Goal: Task Accomplishment & Management: Manage account settings

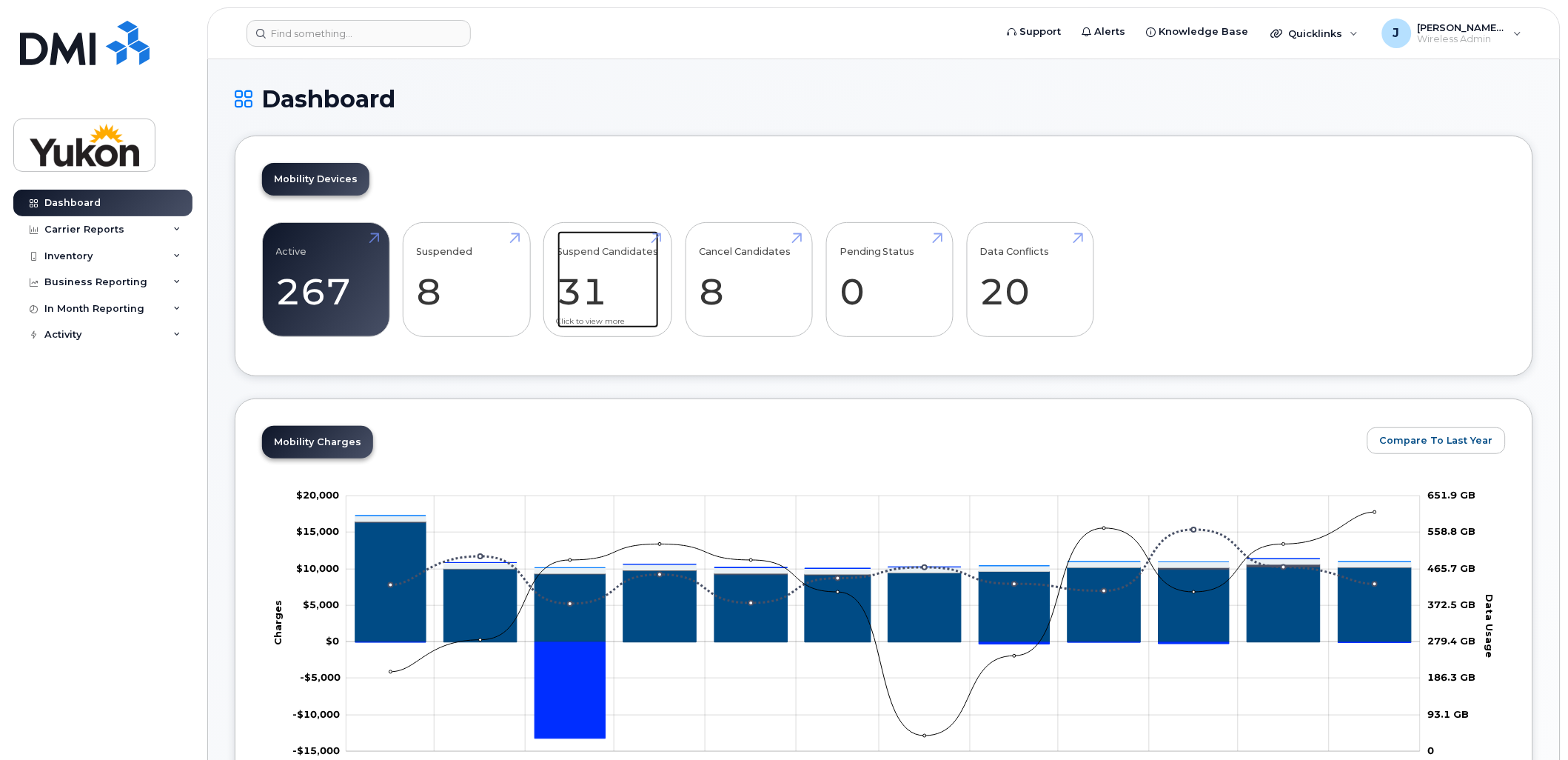
click at [588, 297] on link "Suspend Candidates 31" at bounding box center [608, 280] width 102 height 97
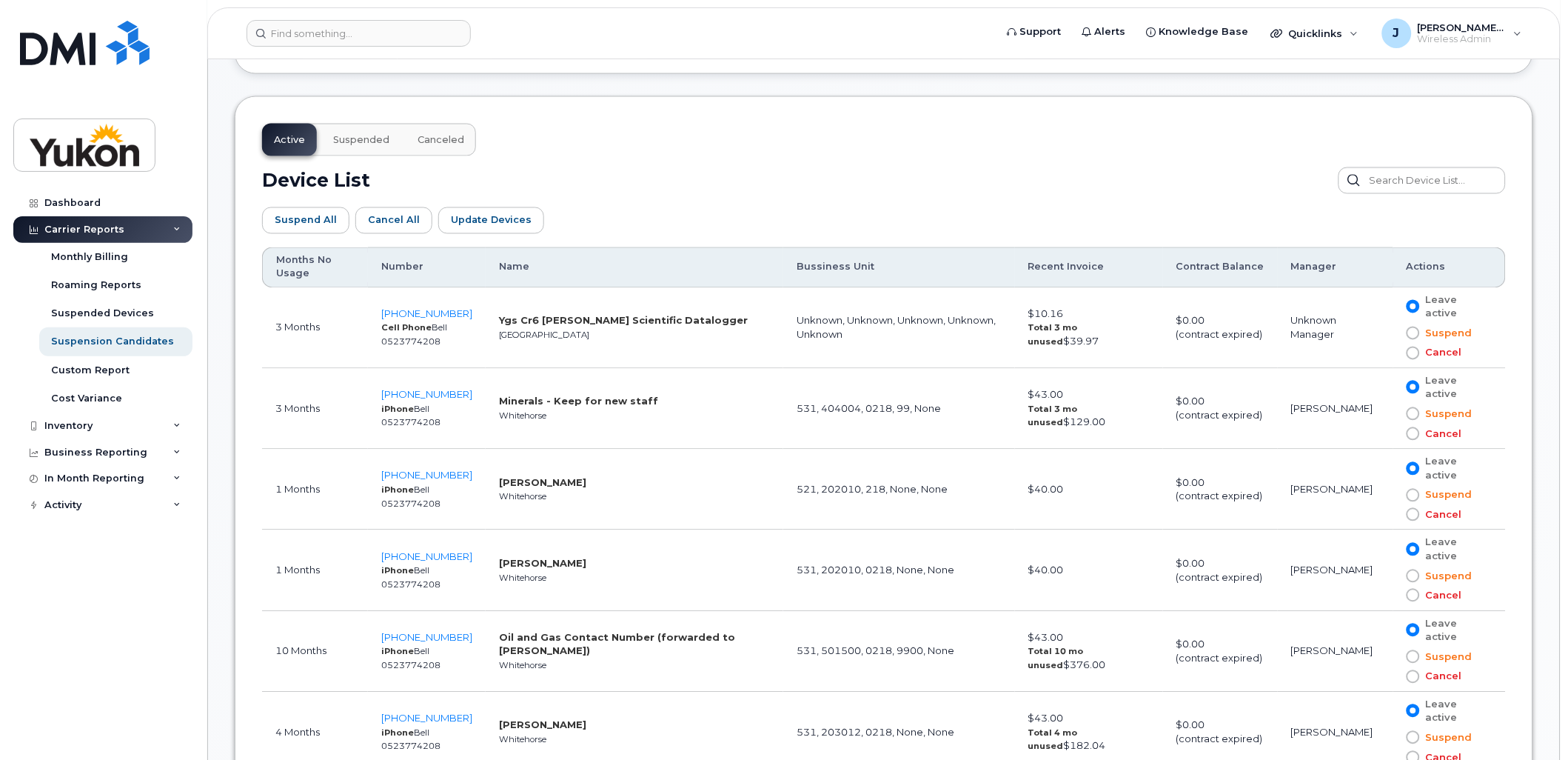
scroll to position [740, 0]
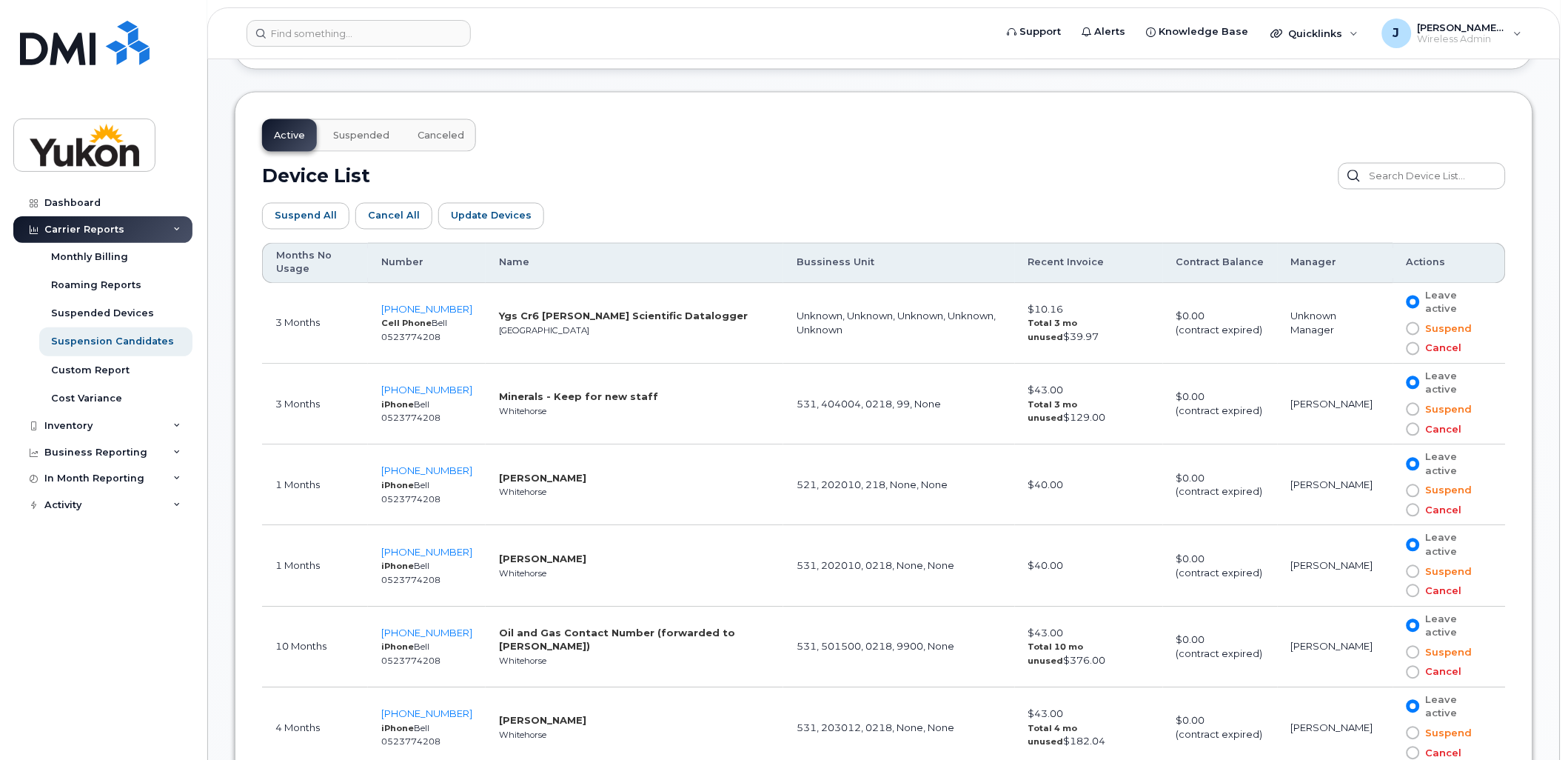
click at [1416, 409] on span at bounding box center [1413, 409] width 14 height 14
click at [1392, 409] on input "Suspend" at bounding box center [1392, 409] width 0 height 0
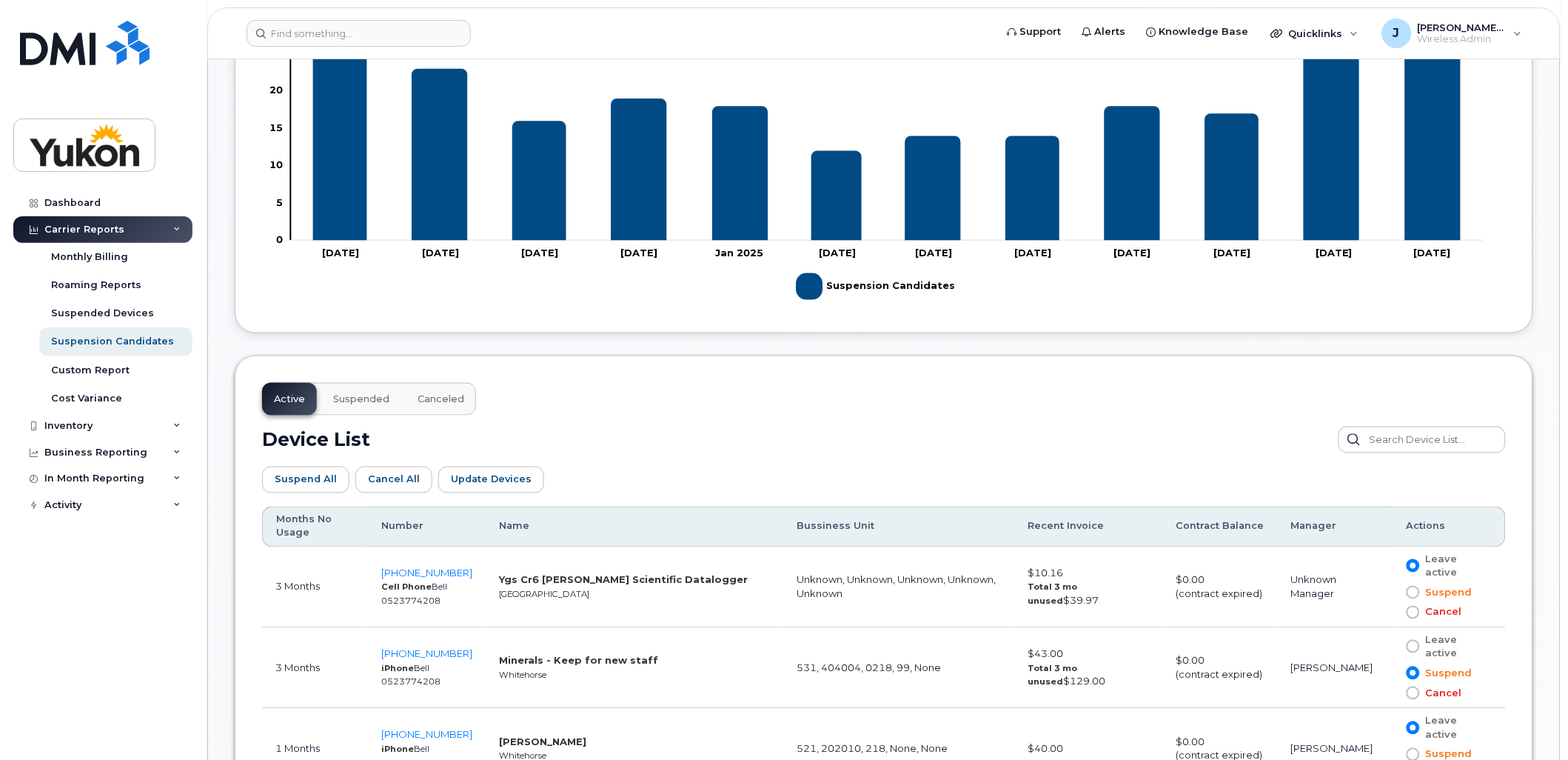
scroll to position [500, 0]
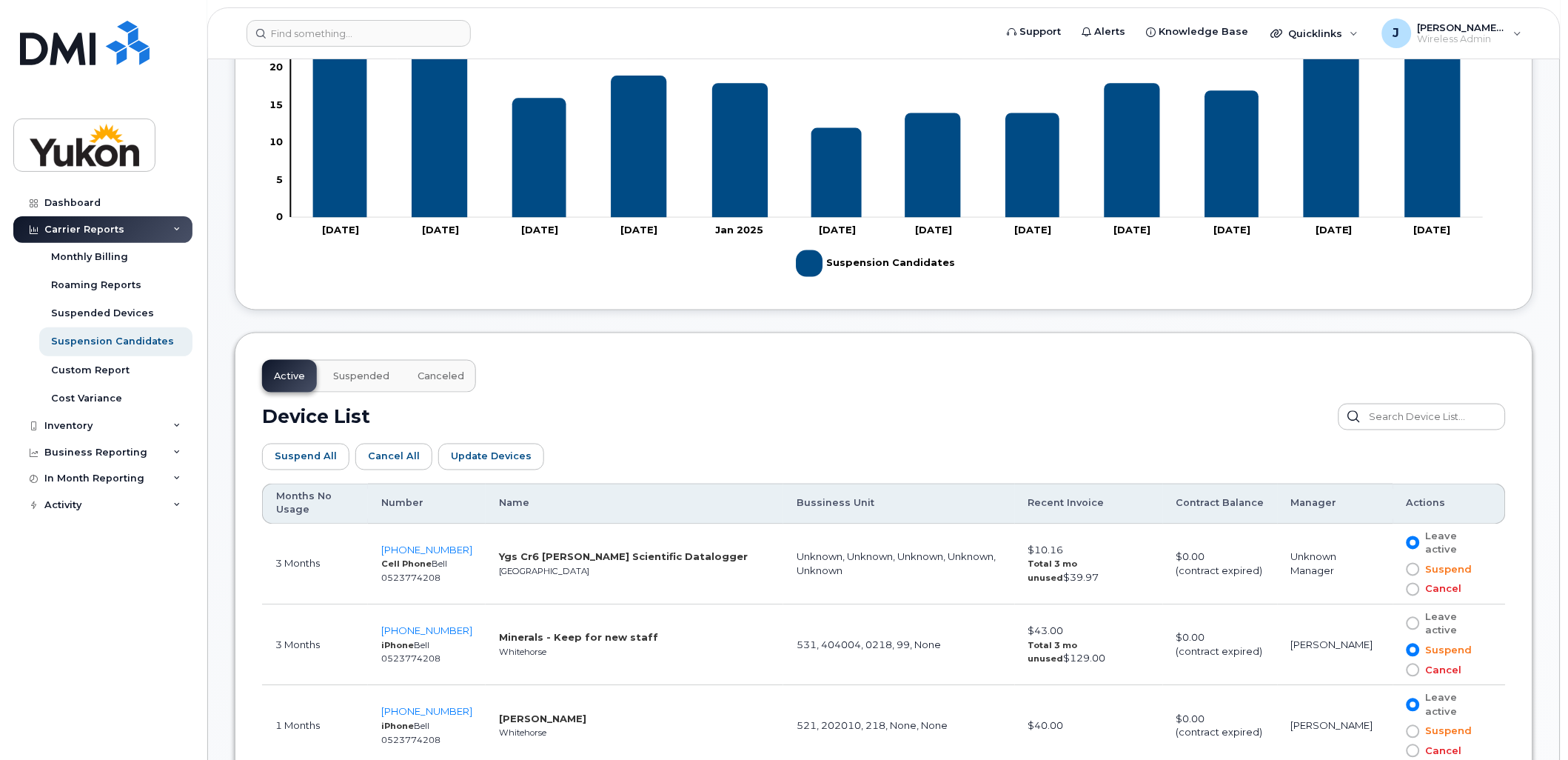
click at [296, 508] on th "Months No Usage" at bounding box center [315, 504] width 106 height 41
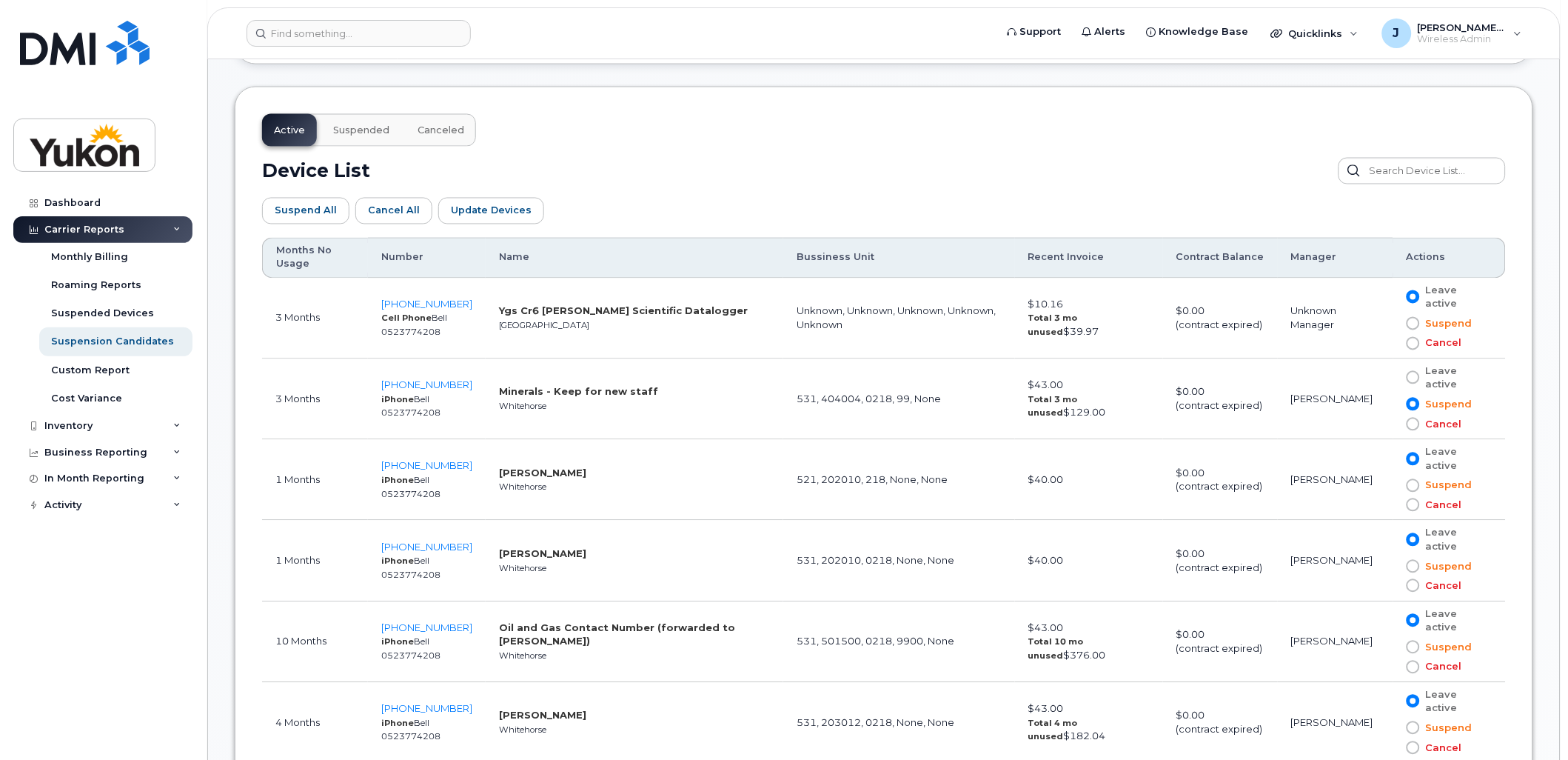
scroll to position [746, 0]
click at [402, 303] on span "236-989-4703" at bounding box center [427, 303] width 91 height 12
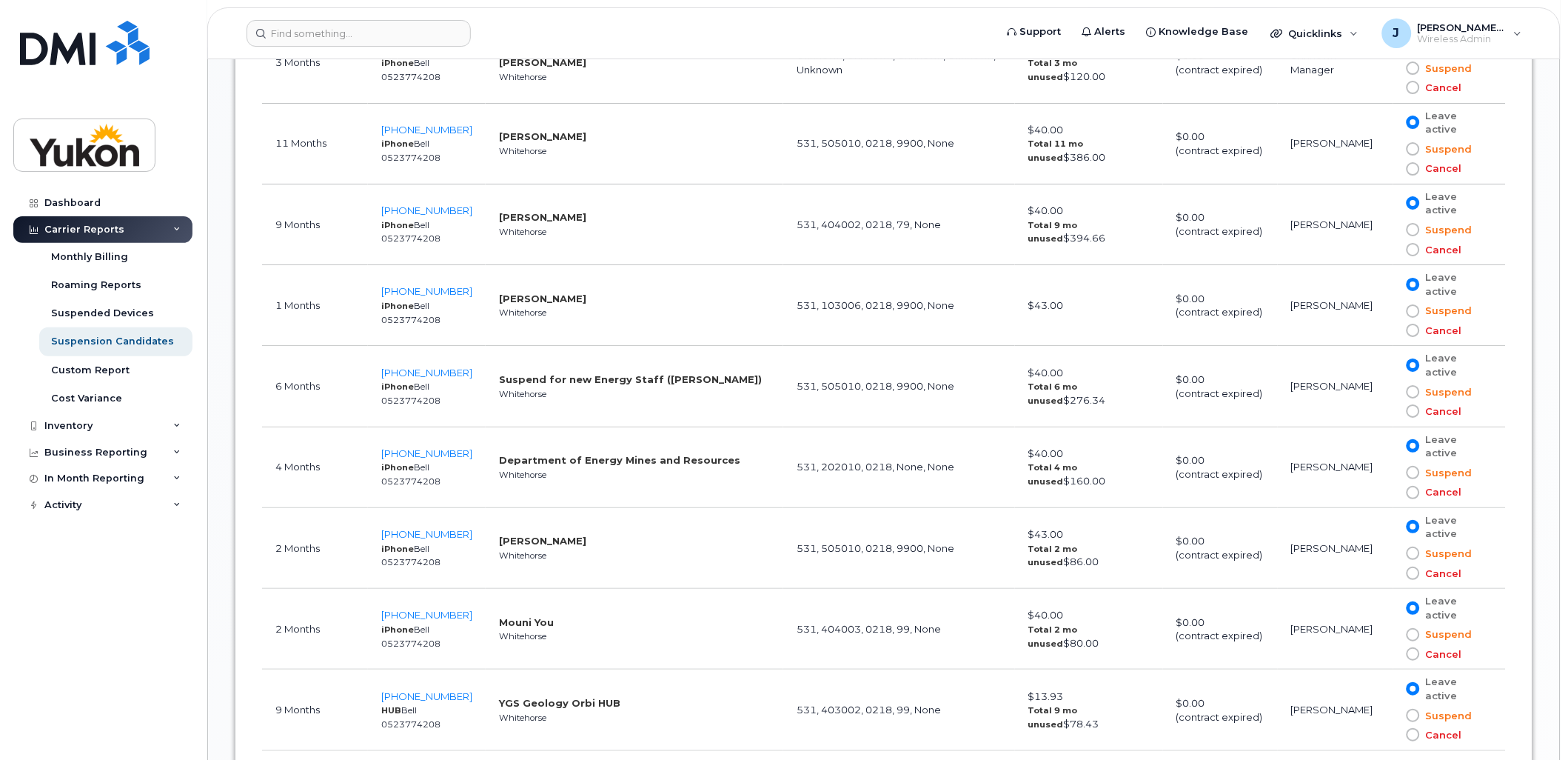
scroll to position [1570, 0]
click at [537, 615] on td "Mouni You Whitehorse" at bounding box center [634, 627] width 298 height 80
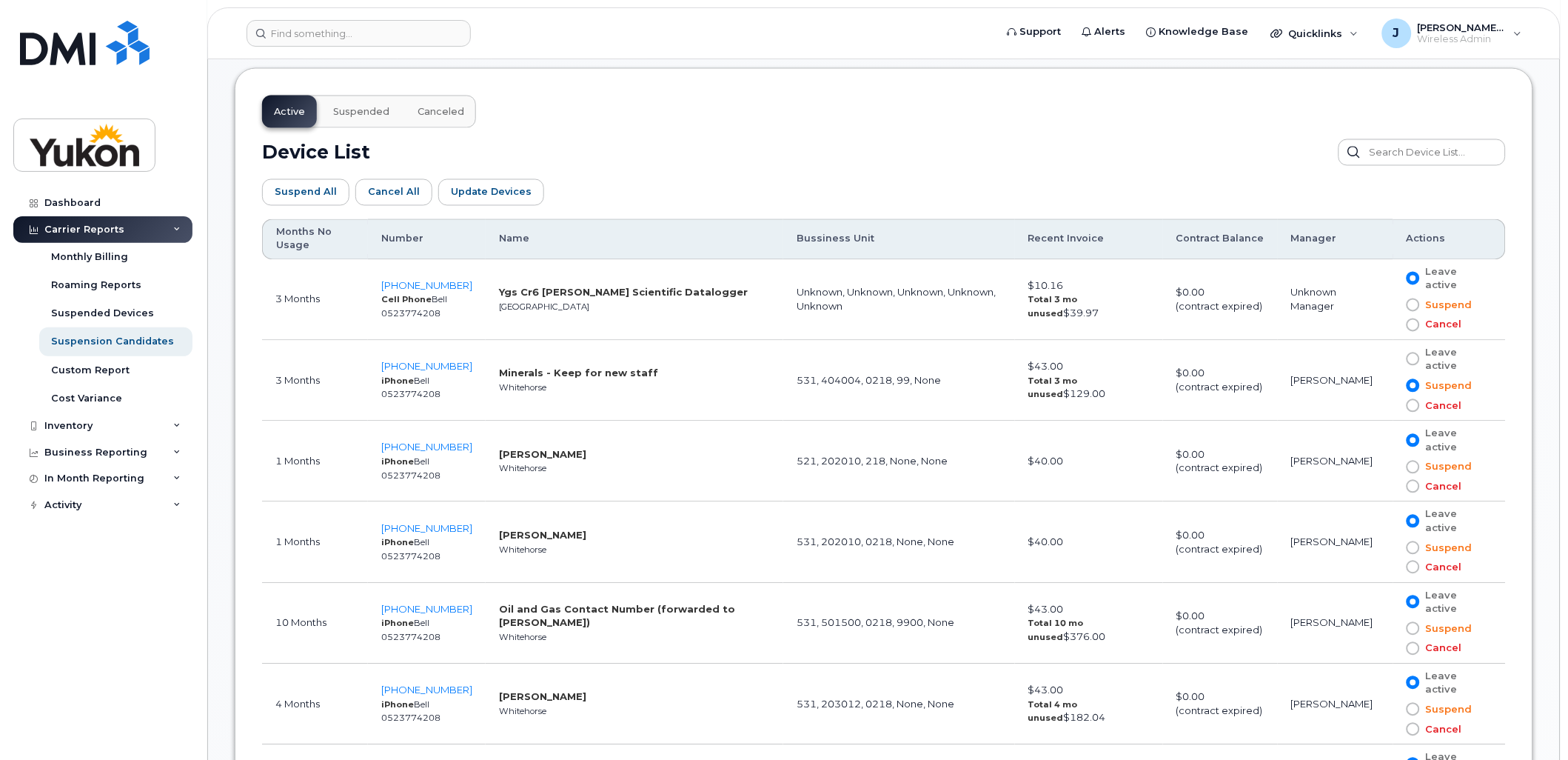
scroll to position [500, 0]
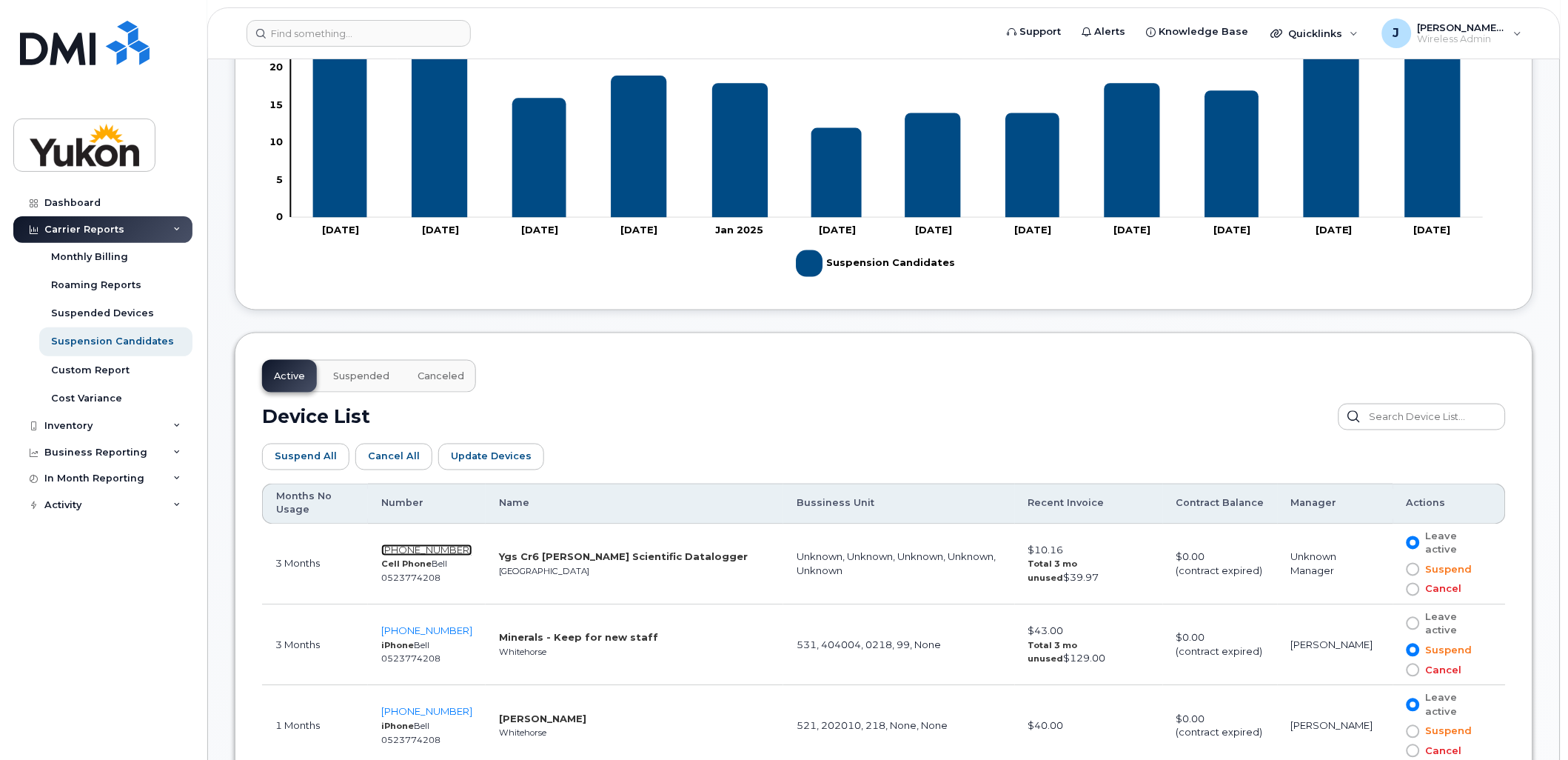
click at [422, 553] on span "236-989-4703" at bounding box center [427, 551] width 91 height 12
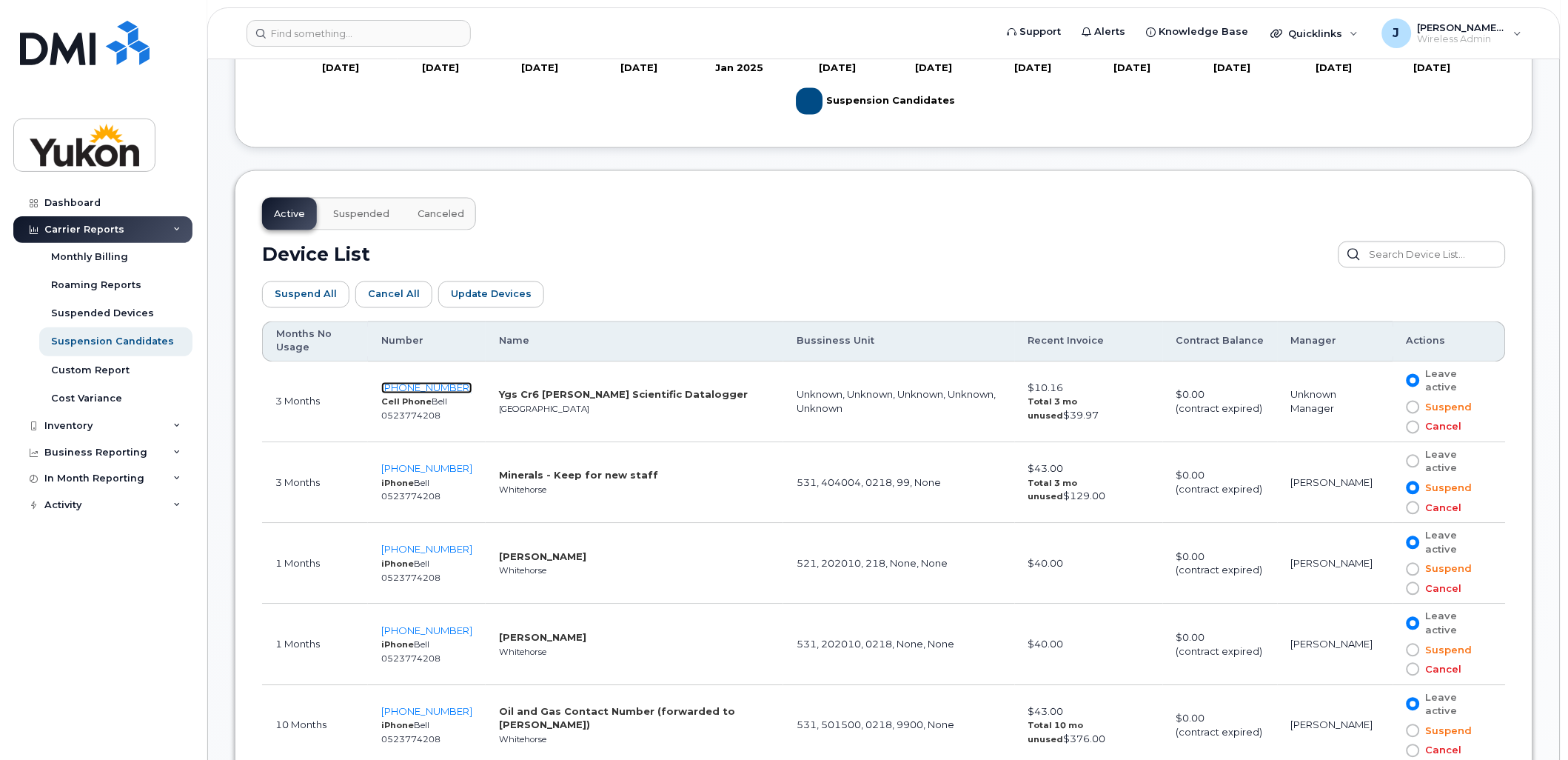
scroll to position [664, 0]
click at [425, 386] on span "236-989-4703" at bounding box center [427, 386] width 91 height 12
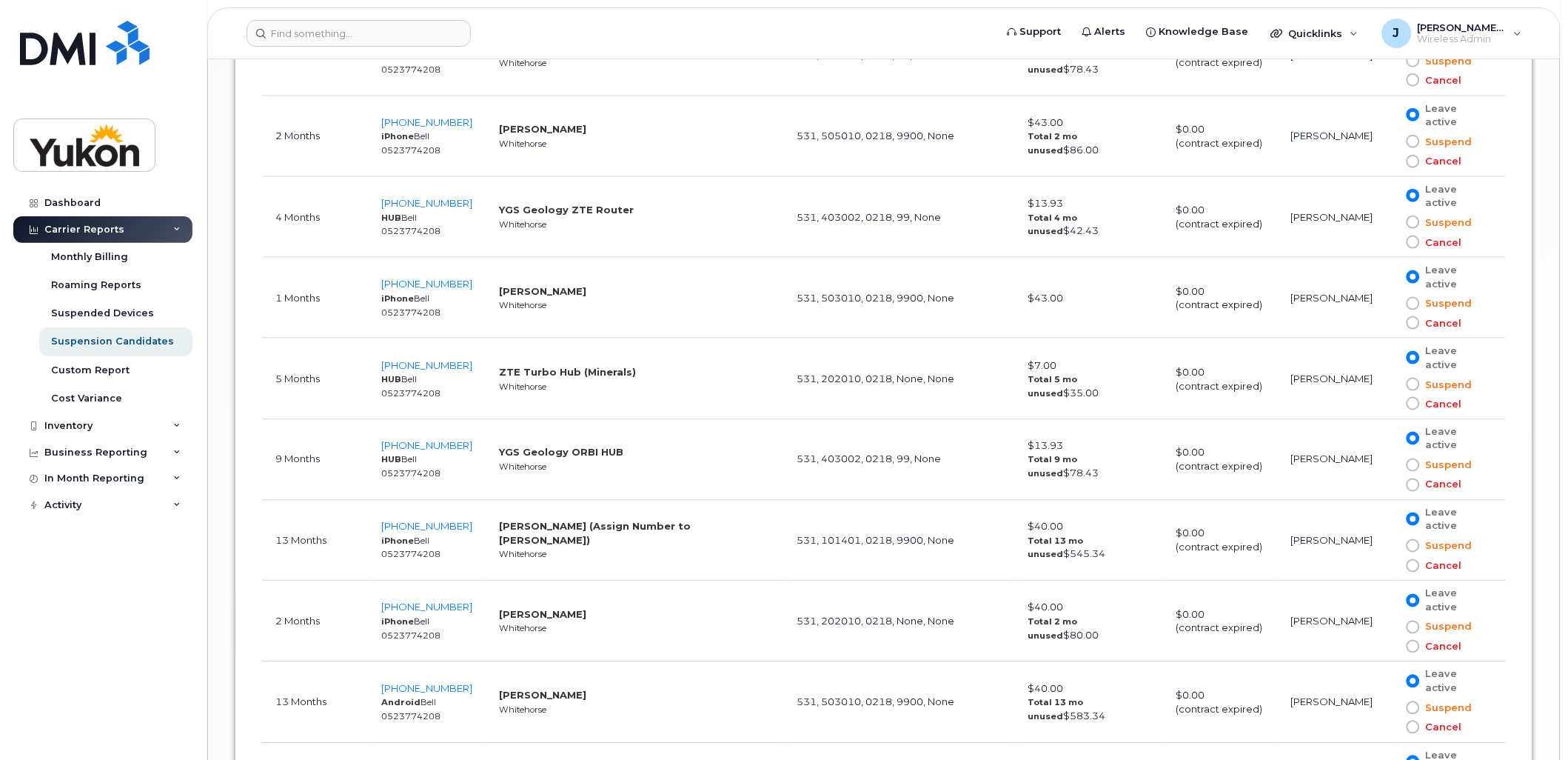
scroll to position [2227, 0]
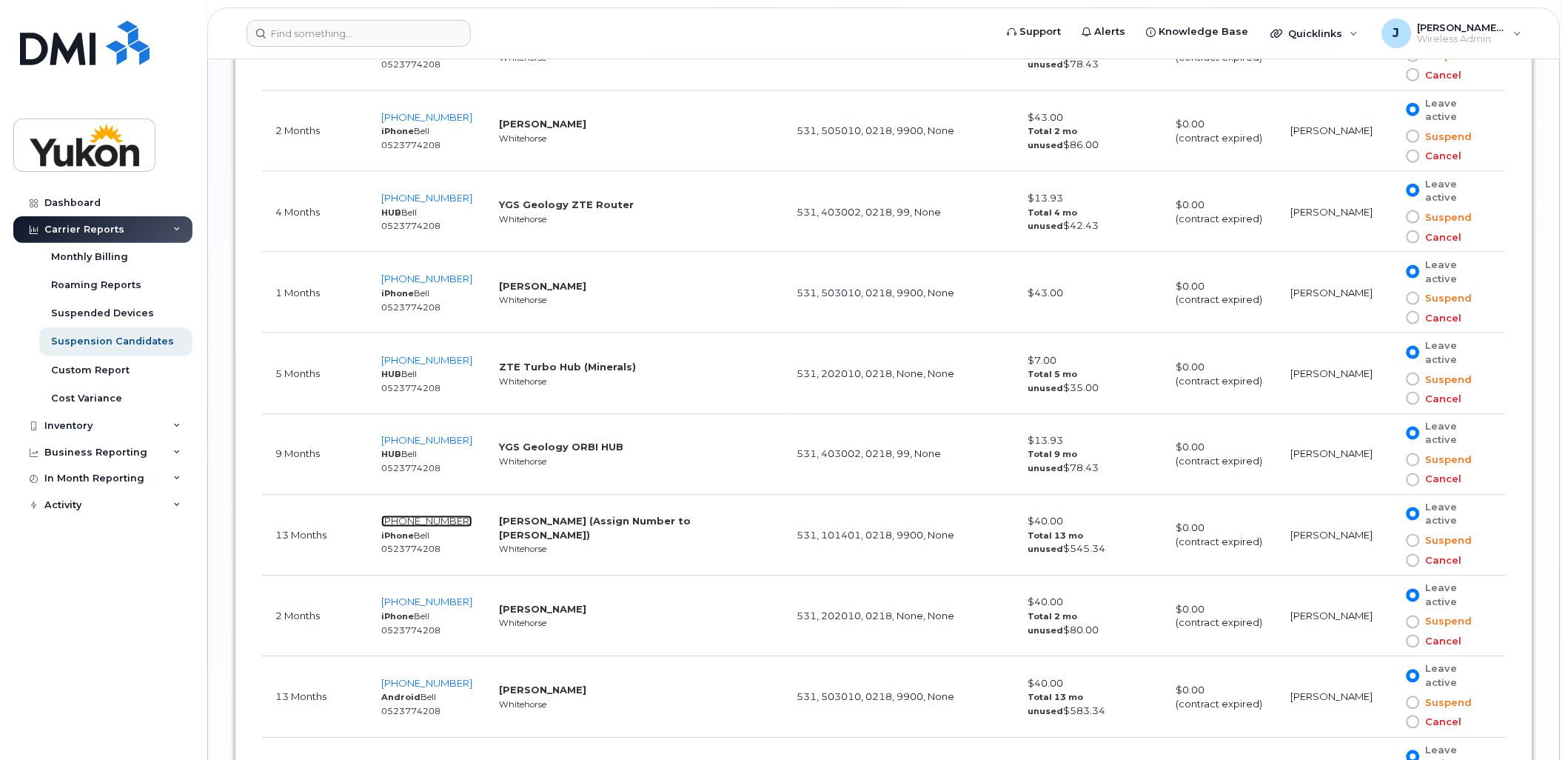
click at [412, 521] on span "867-393-7015" at bounding box center [427, 521] width 91 height 12
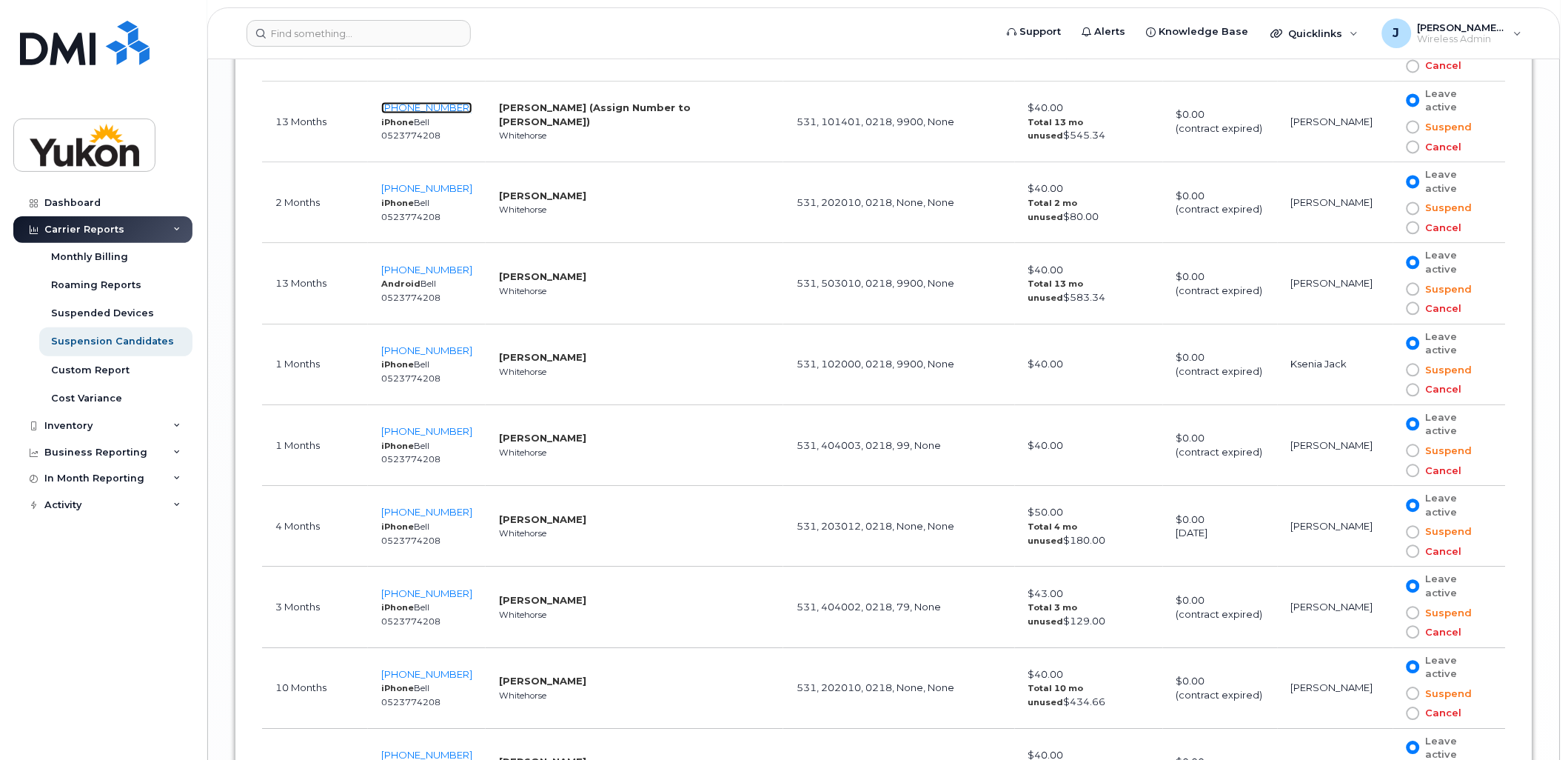
scroll to position [2638, 0]
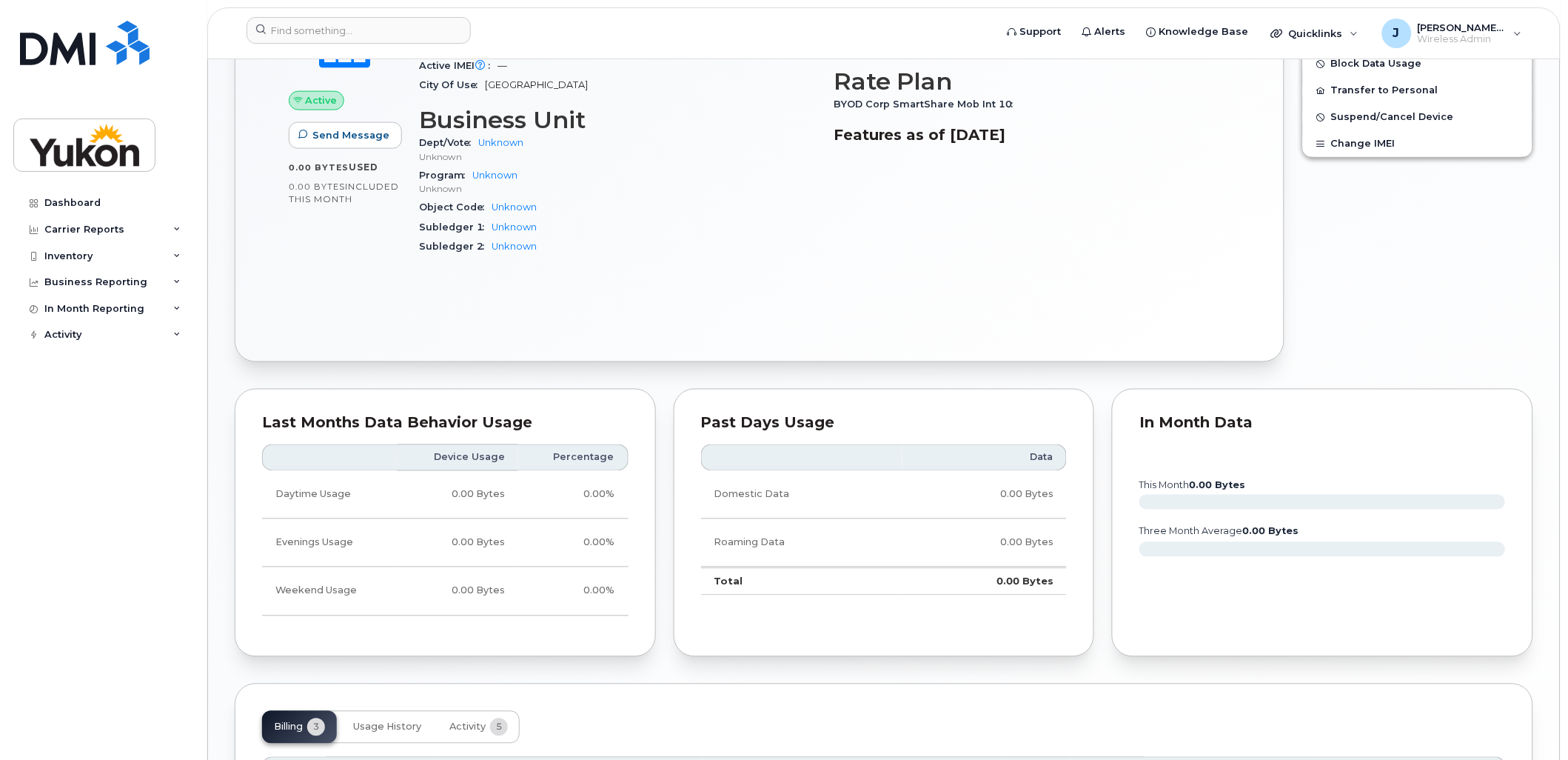
scroll to position [575, 0]
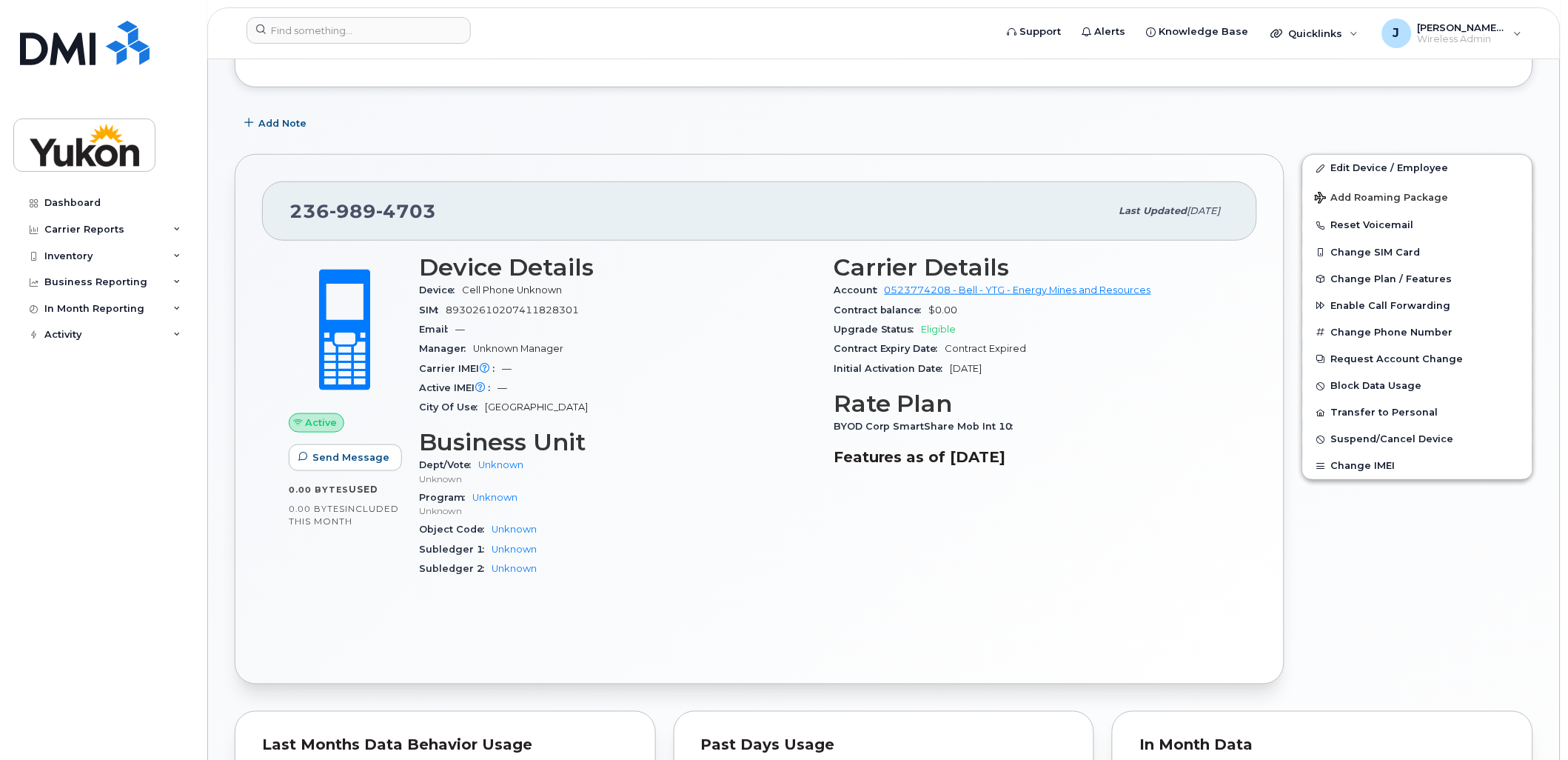
scroll to position [253, 0]
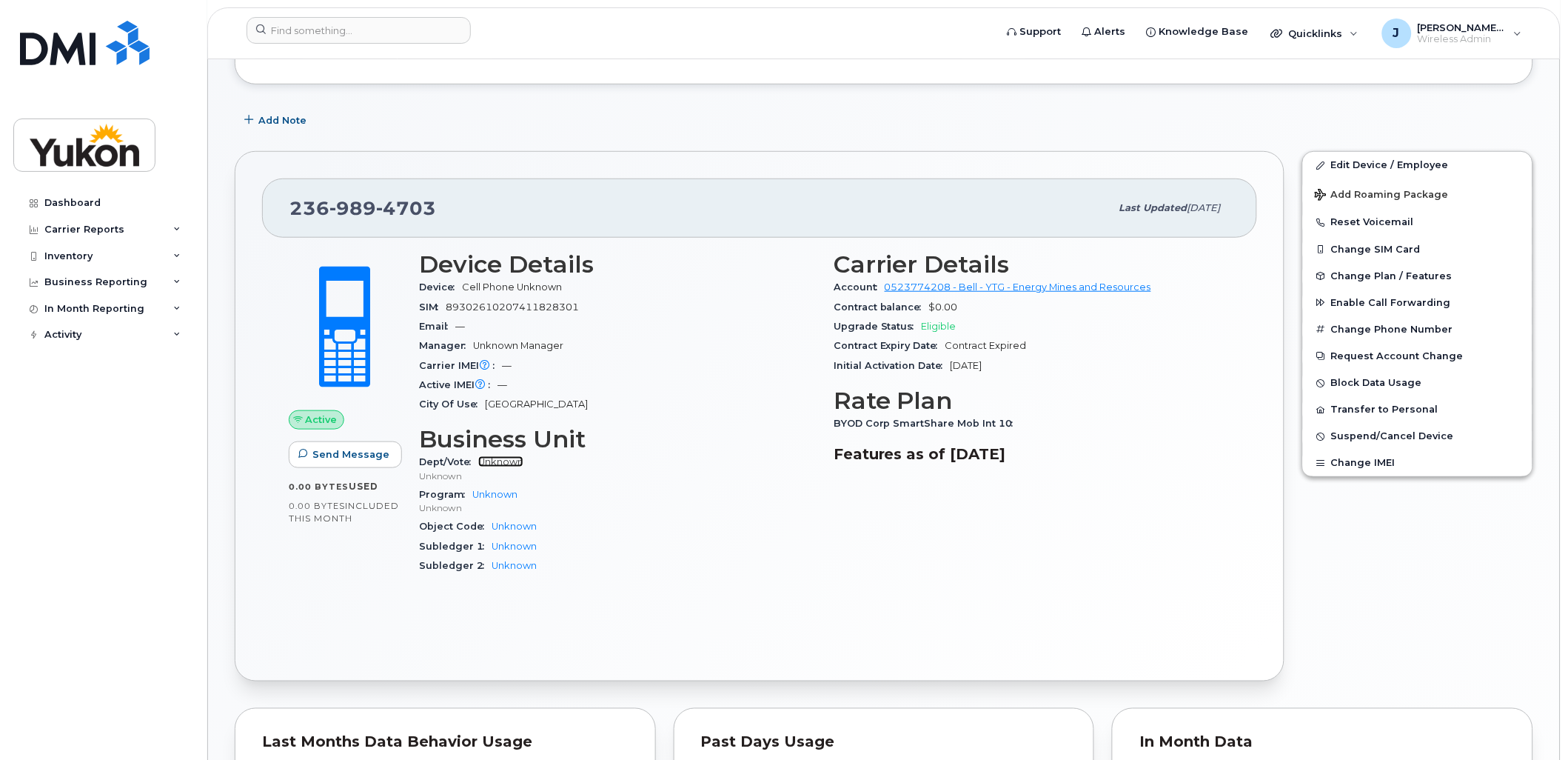
click at [500, 462] on link "Unknown" at bounding box center [500, 461] width 45 height 11
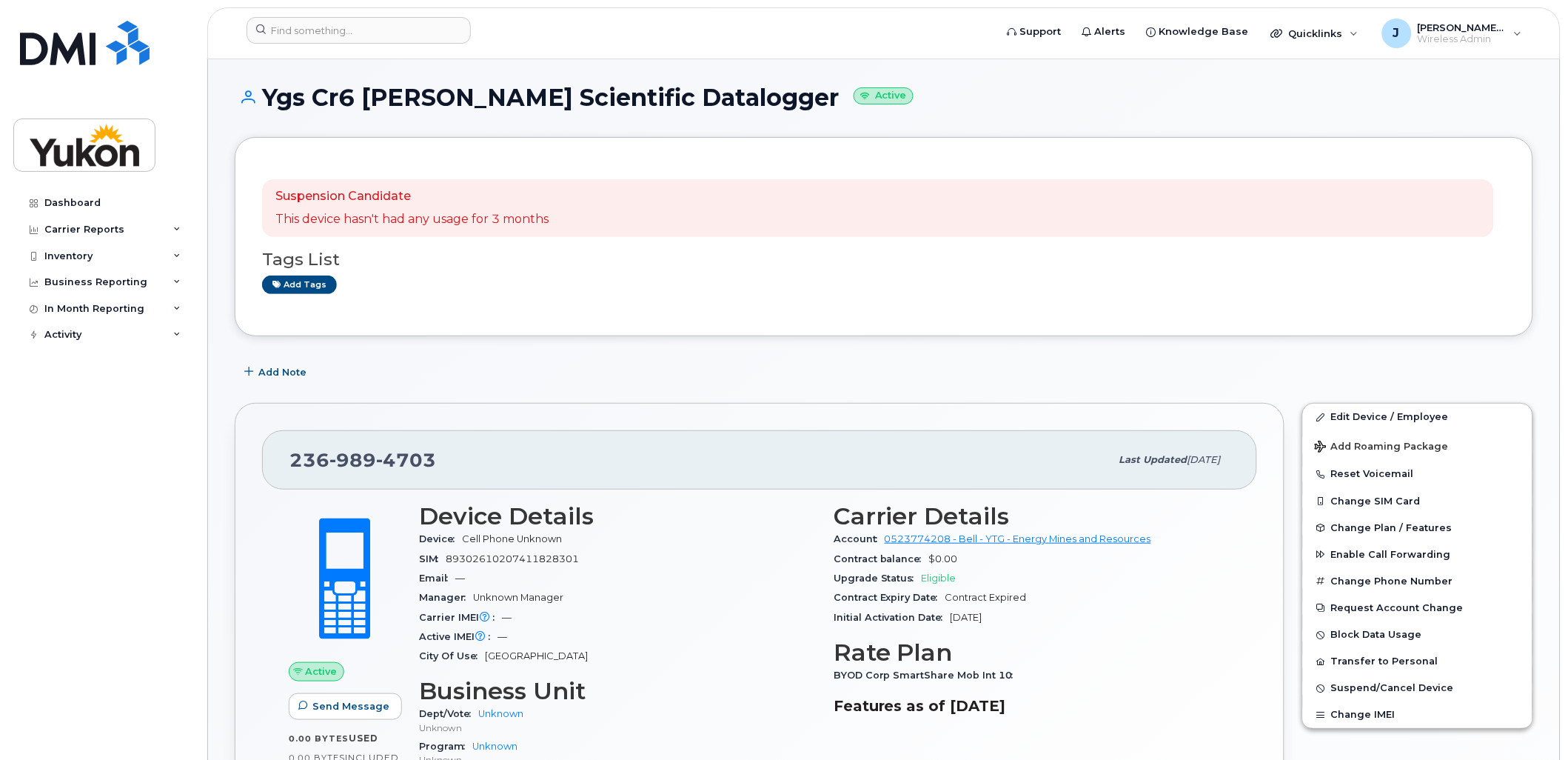
scroll to position [0, 0]
